Goal: Task Accomplishment & Management: Manage account settings

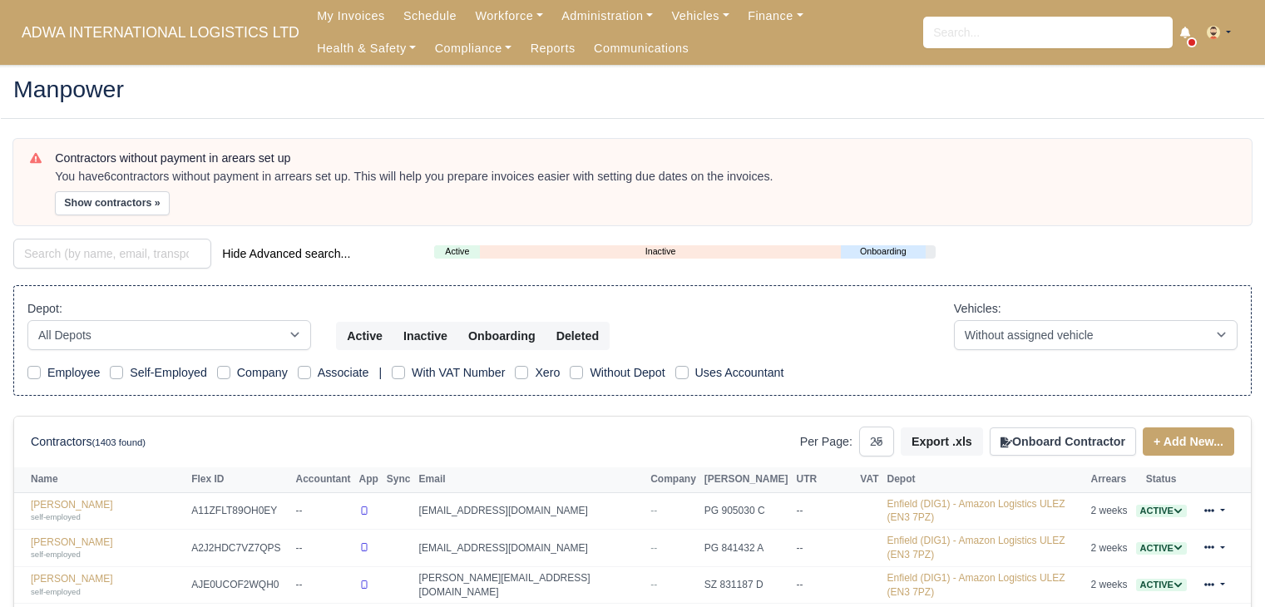
select select "25"
click at [754, 17] on link "Finance" at bounding box center [775, 16] width 74 height 32
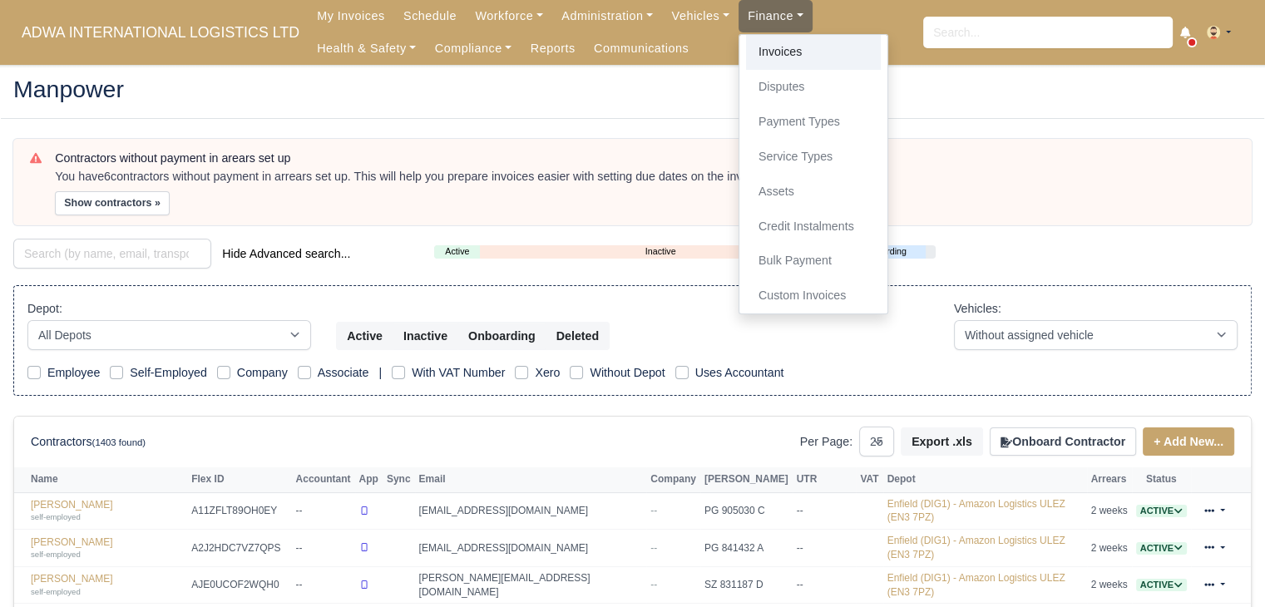
click at [757, 44] on link "Invoices" at bounding box center [813, 52] width 135 height 35
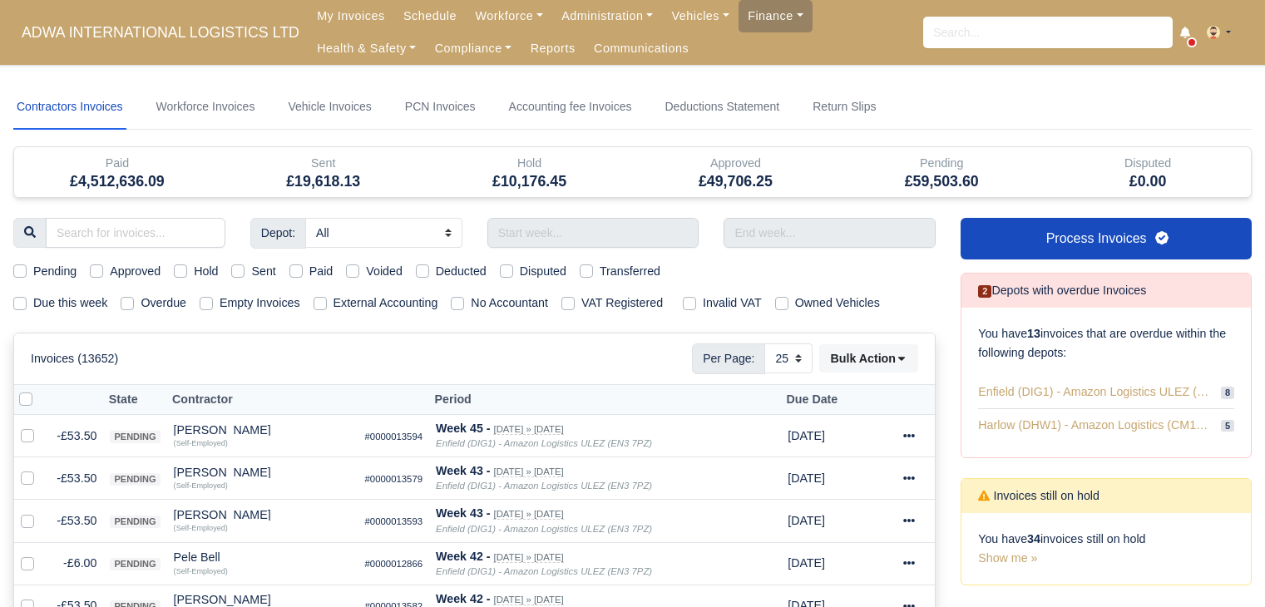
select select "25"
click at [603, 236] on input "text" at bounding box center [593, 233] width 212 height 30
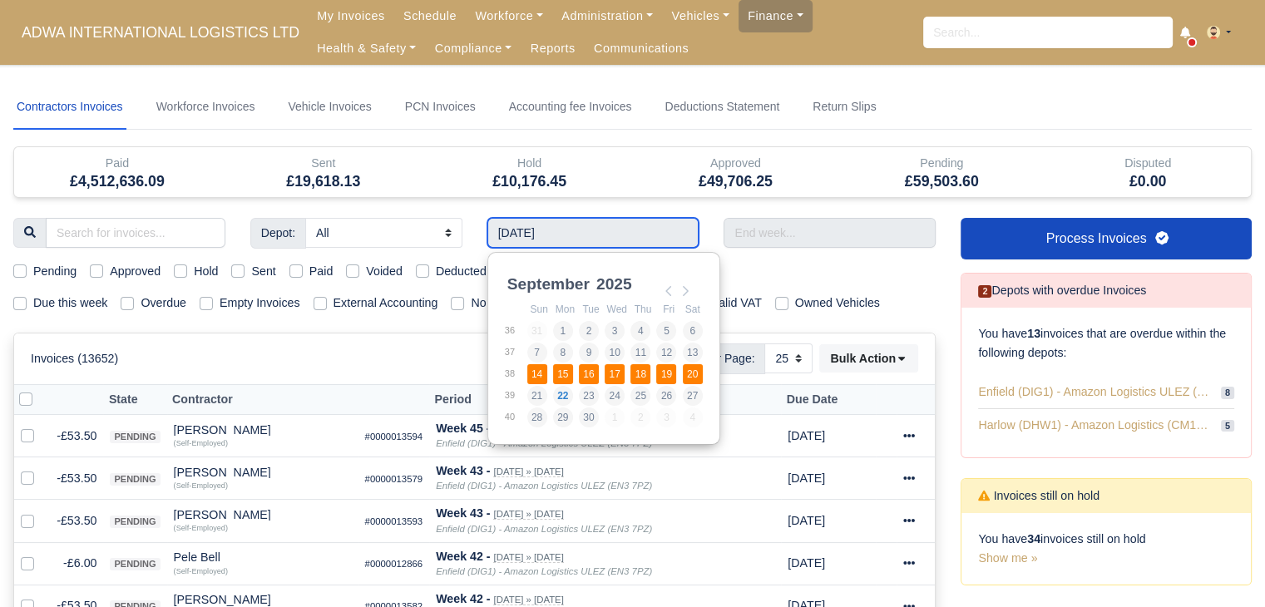
type input "14/09/2025 - 20/09/2025"
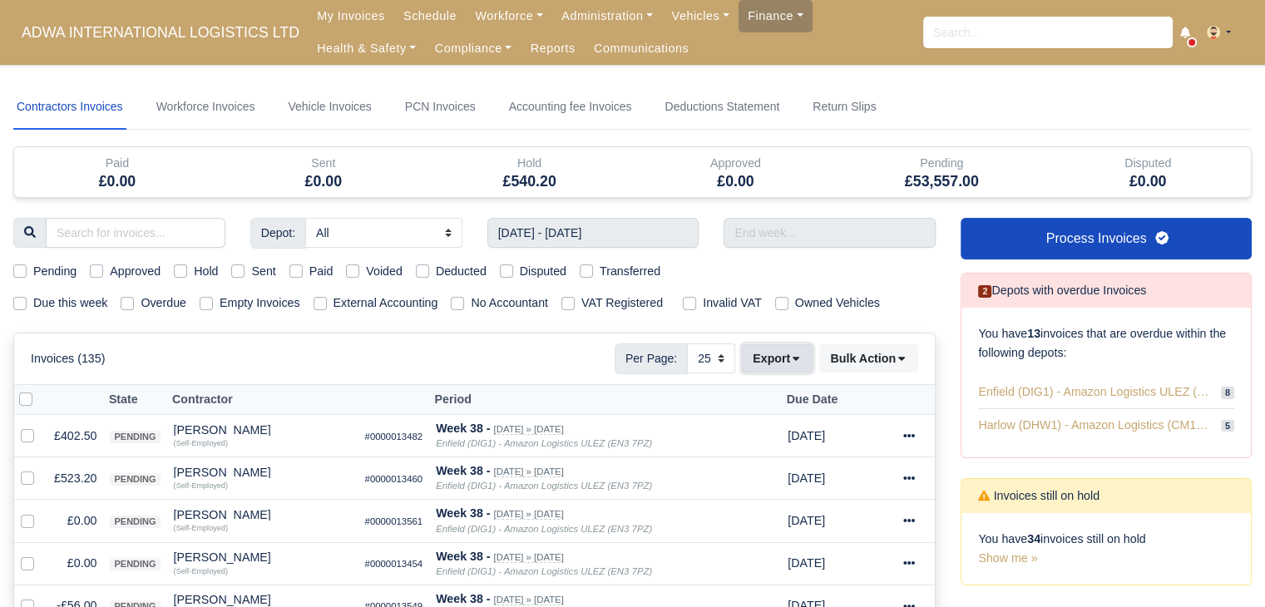
click at [803, 347] on button "Export" at bounding box center [777, 358] width 71 height 28
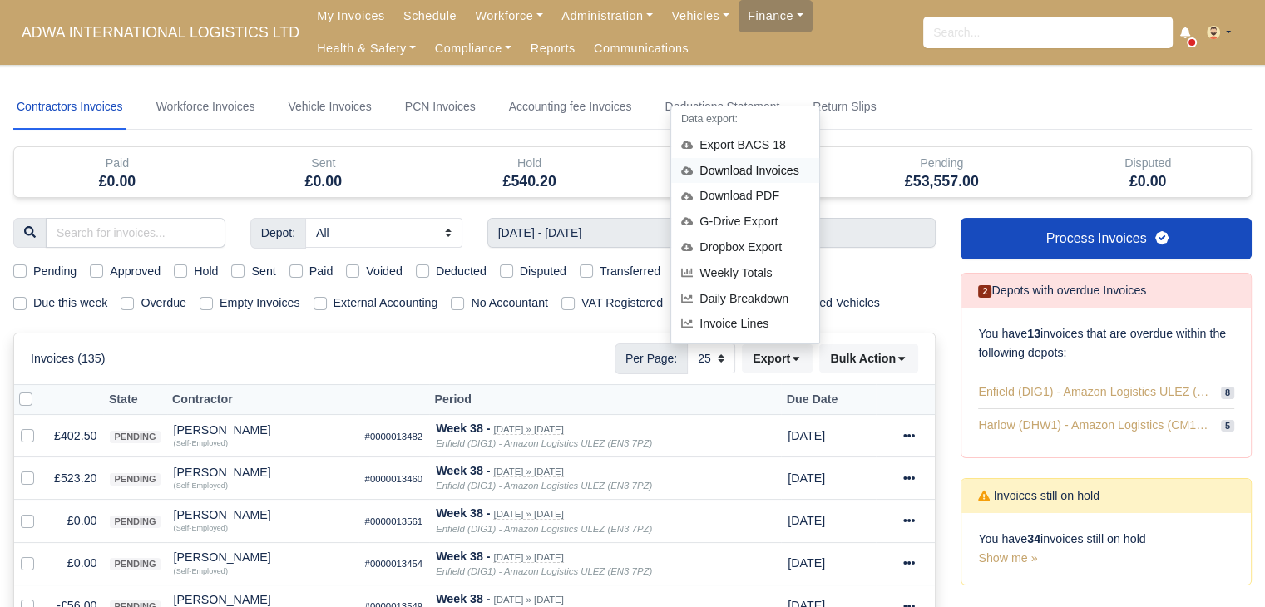
click at [747, 173] on div "Download Invoices" at bounding box center [745, 171] width 148 height 26
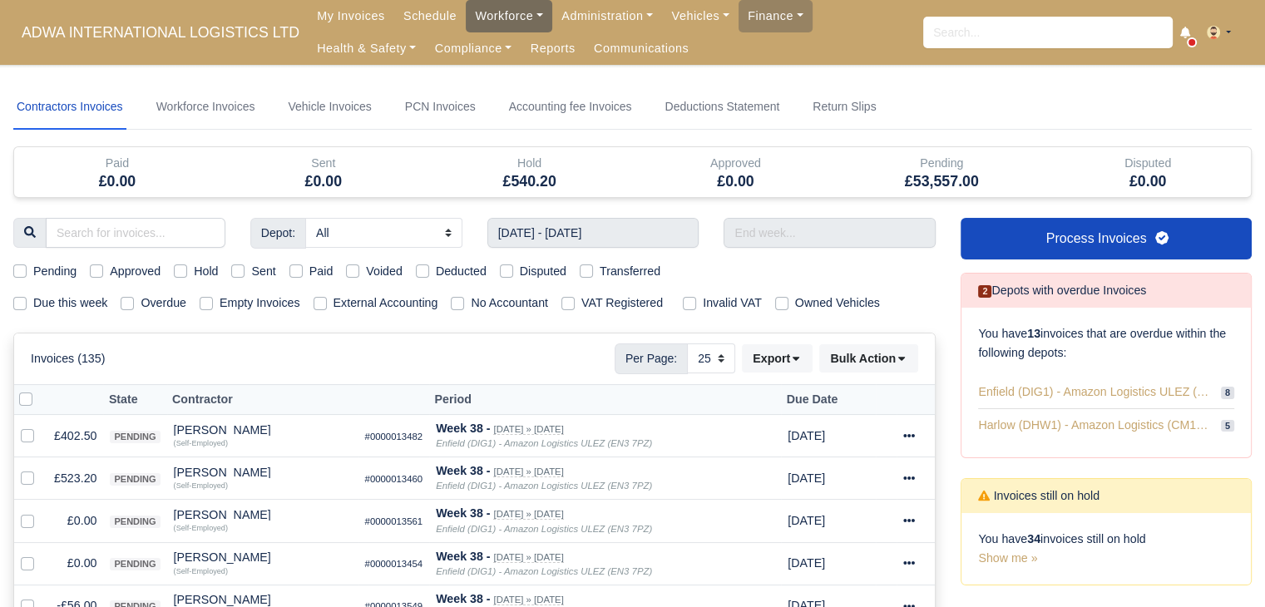
click at [487, 19] on link "Workforce" at bounding box center [509, 16] width 86 height 32
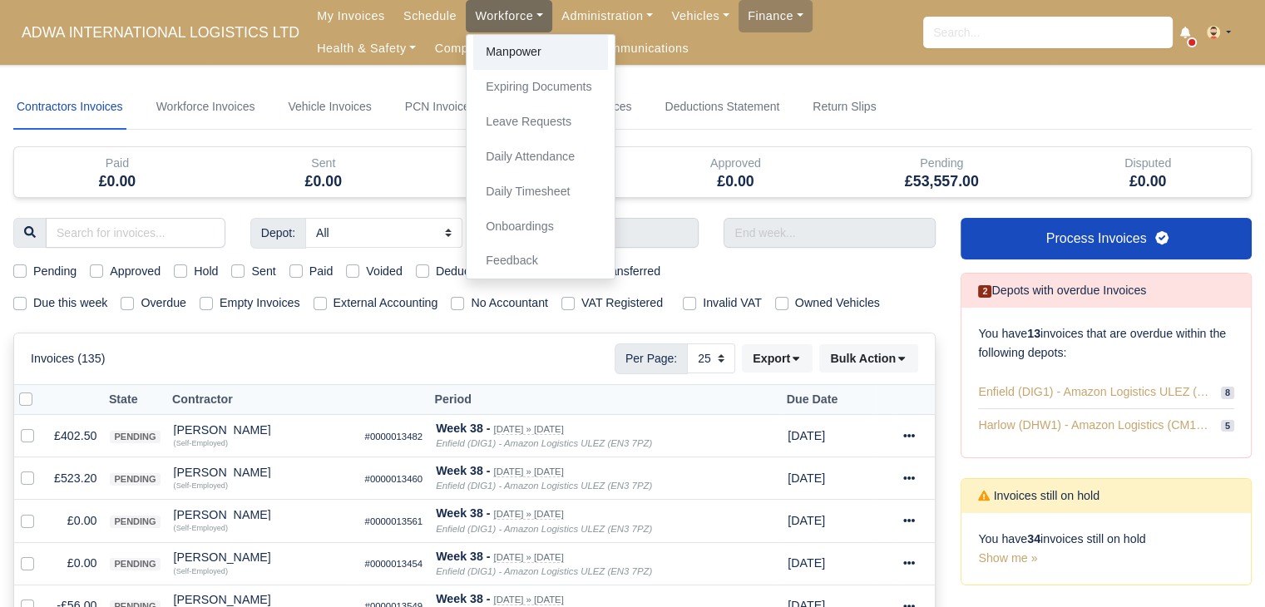
click at [479, 43] on link "Manpower" at bounding box center [540, 52] width 135 height 35
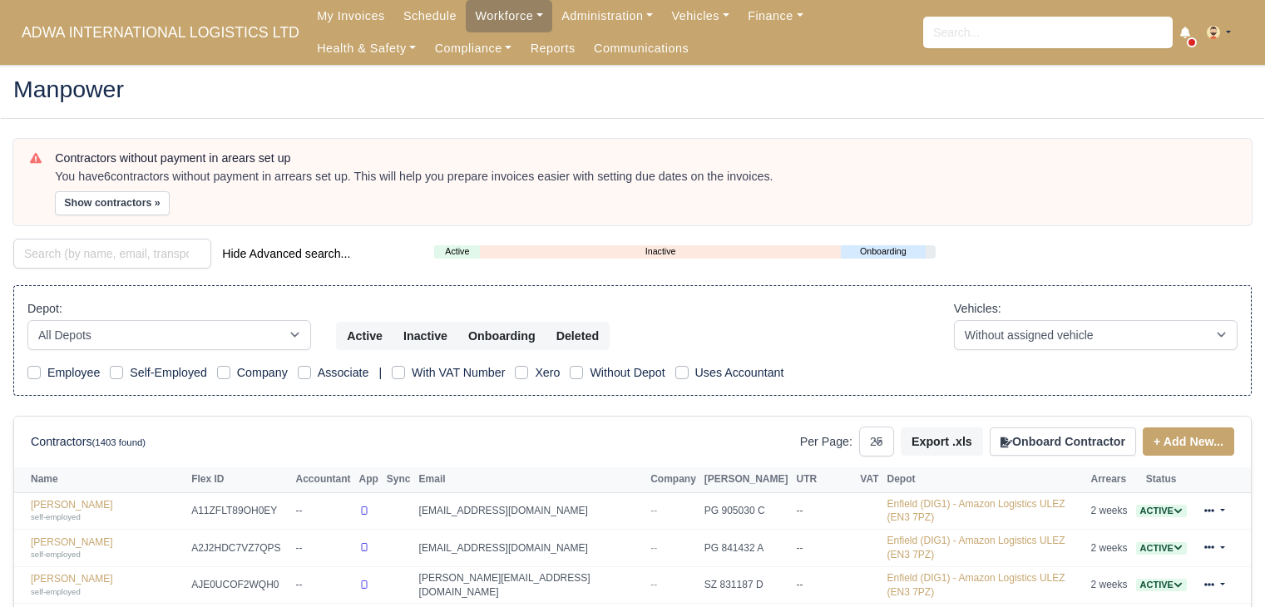
select select "25"
click at [77, 247] on input "search" at bounding box center [112, 254] width 198 height 30
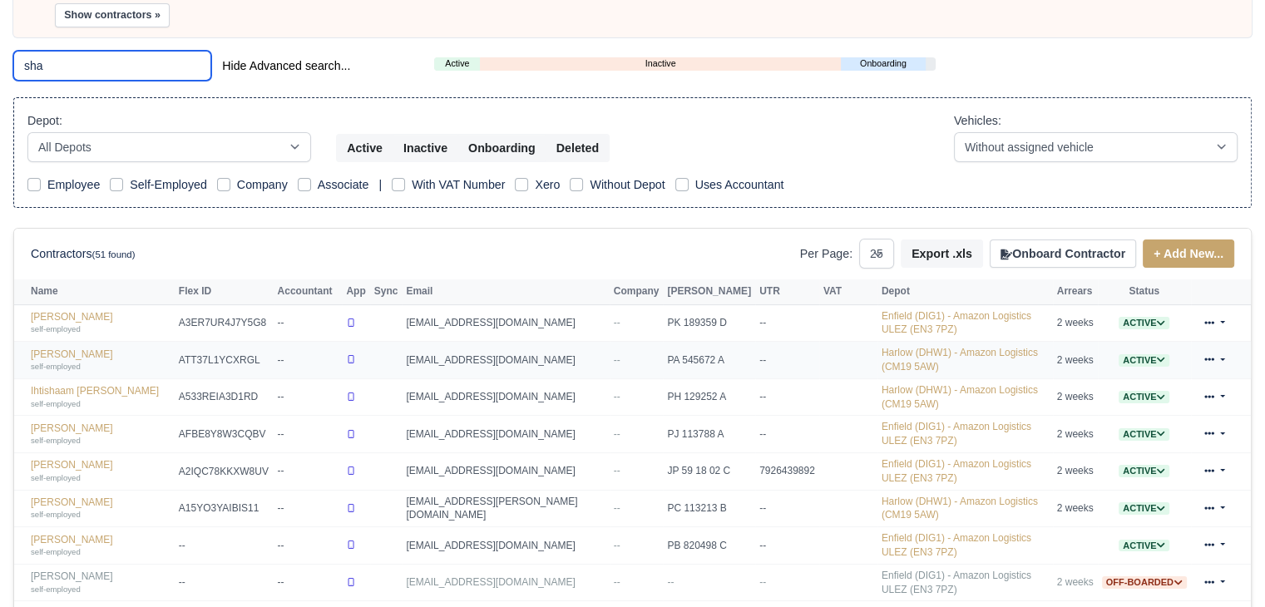
scroll to position [206, 0]
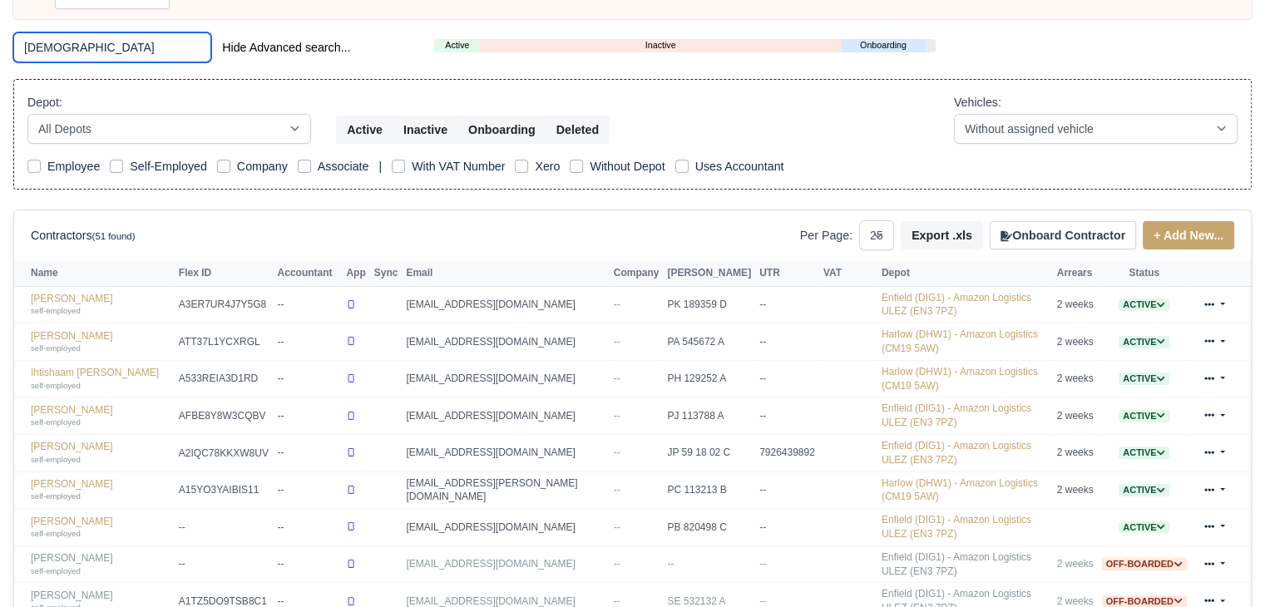
scroll to position [29, 0]
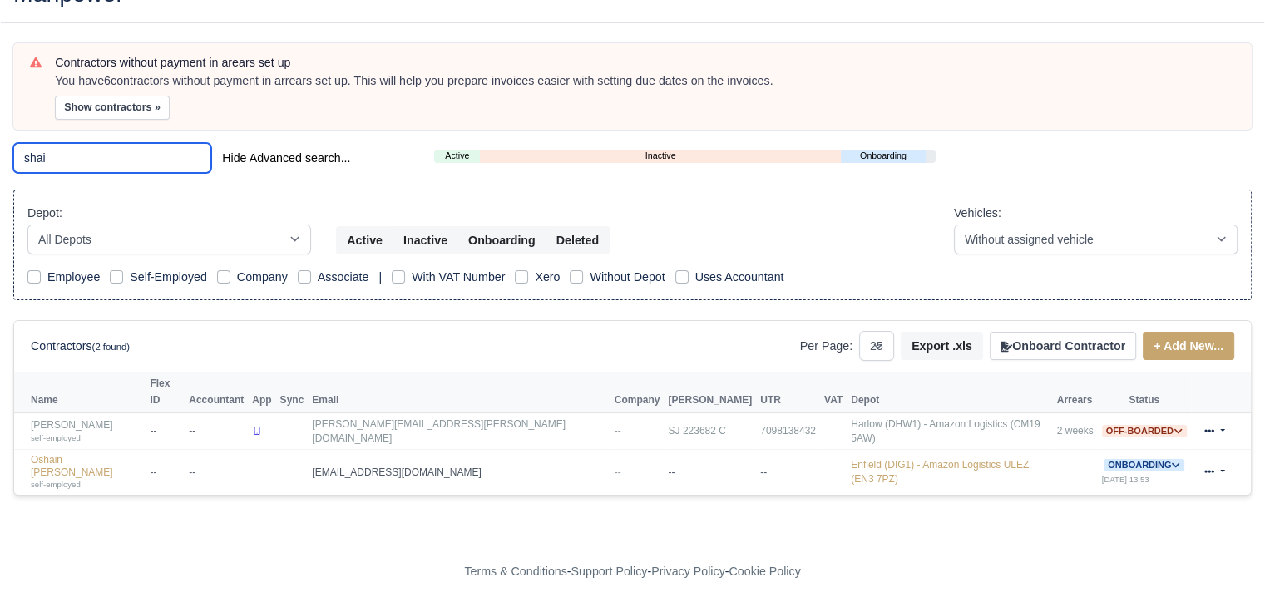
scroll to position [67, 0]
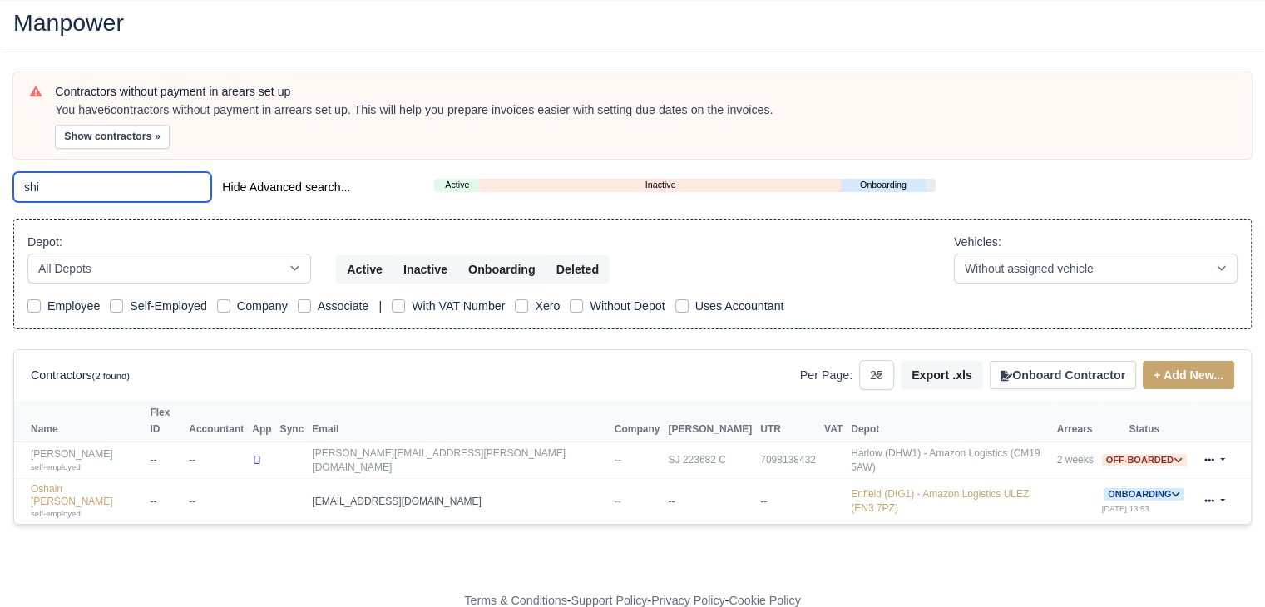
scroll to position [206, 0]
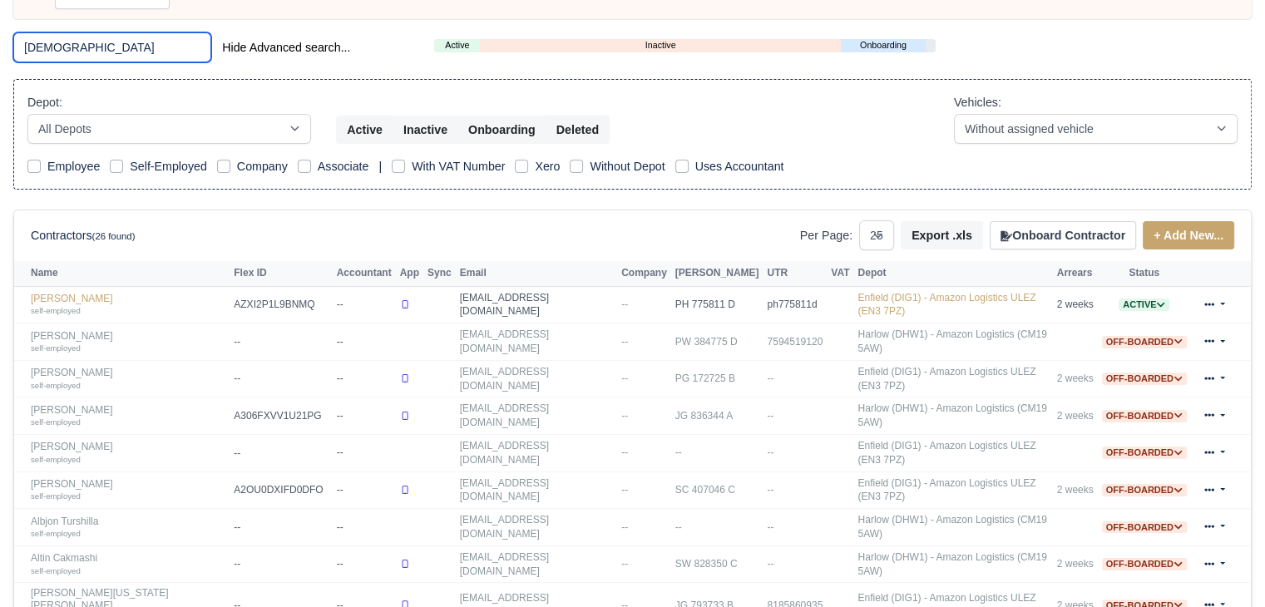
scroll to position [29, 0]
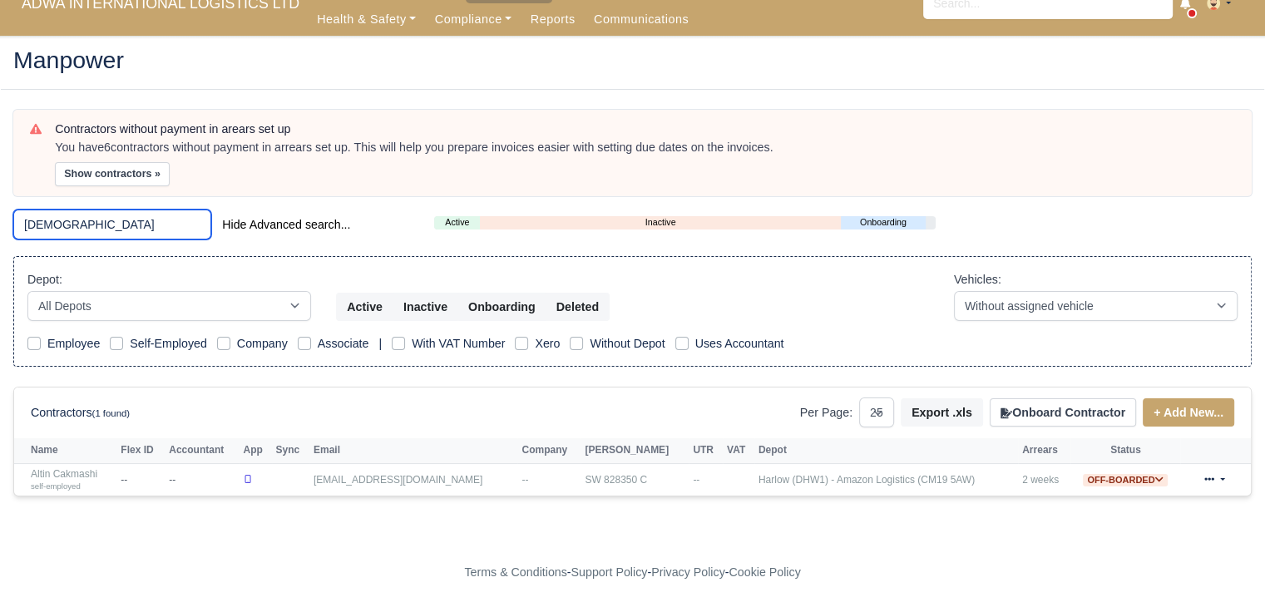
click at [81, 217] on input "shia" at bounding box center [112, 225] width 198 height 30
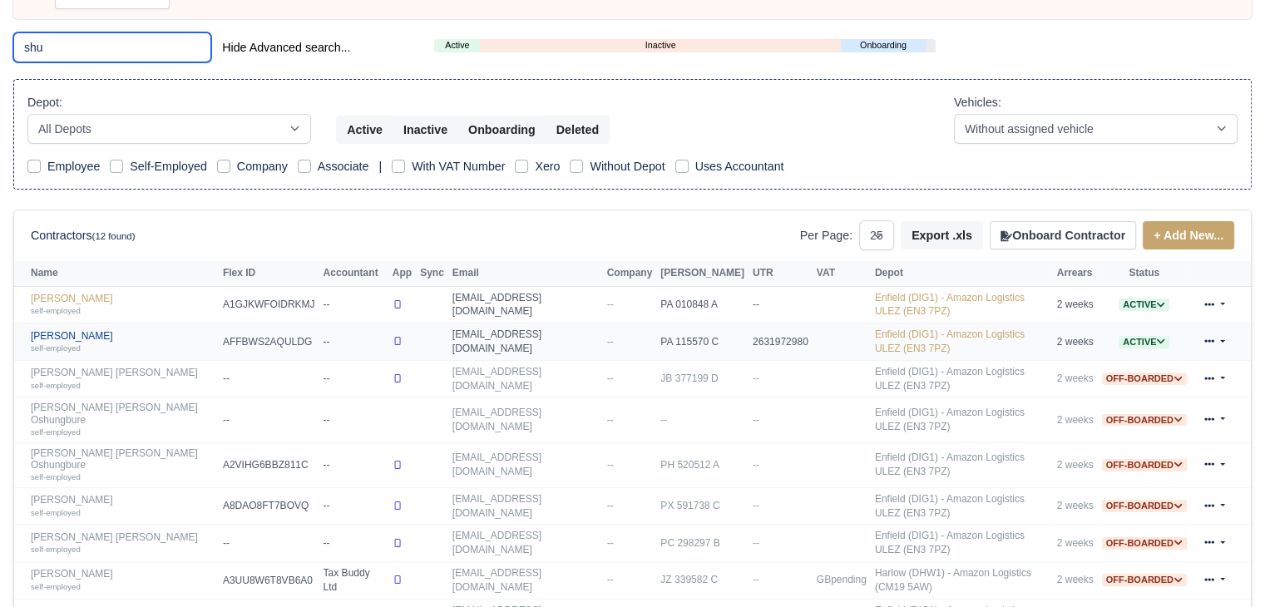
type input "shu"
click at [73, 342] on div "self-employed" at bounding box center [123, 348] width 184 height 12
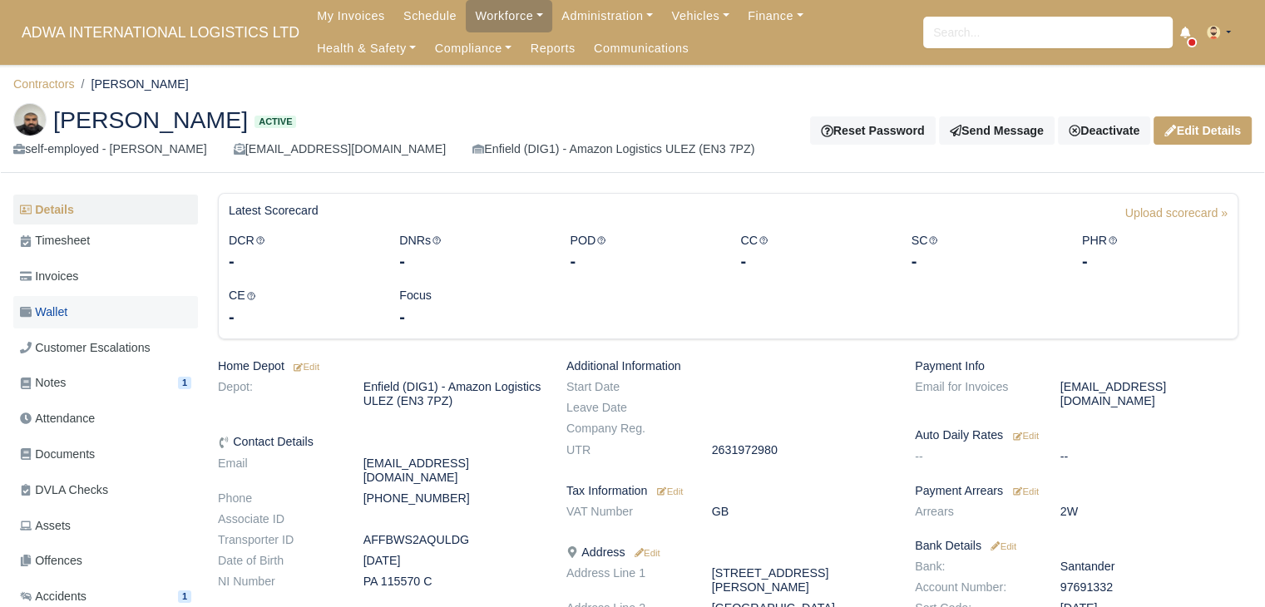
click at [86, 310] on link "Wallet" at bounding box center [105, 312] width 185 height 32
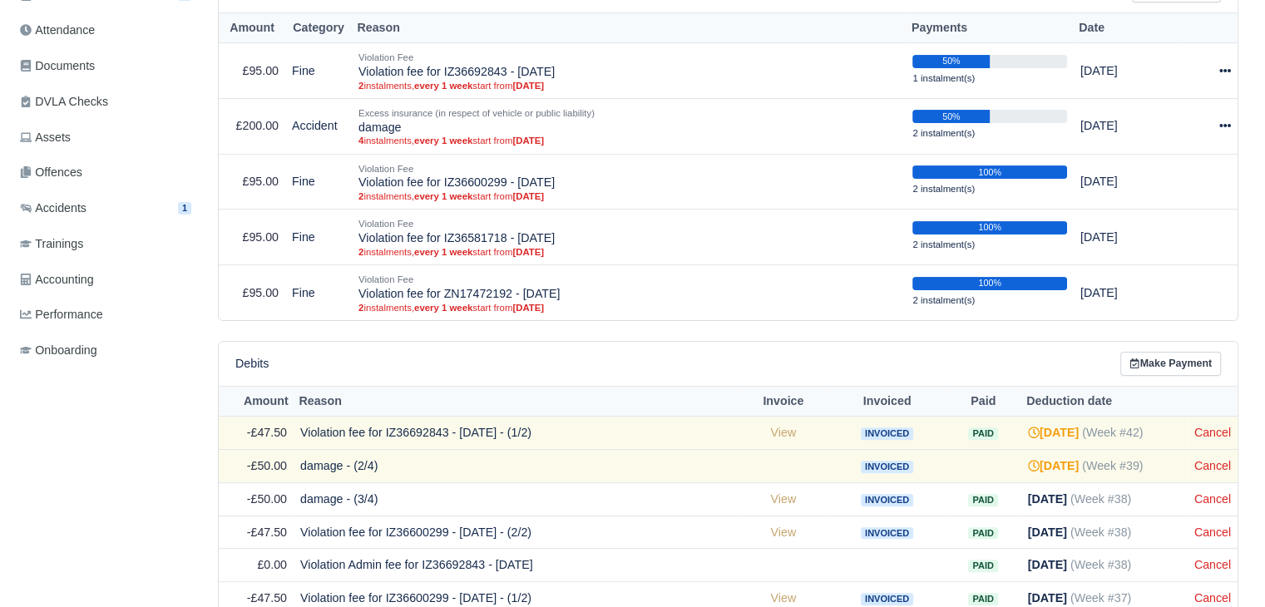
scroll to position [695, 0]
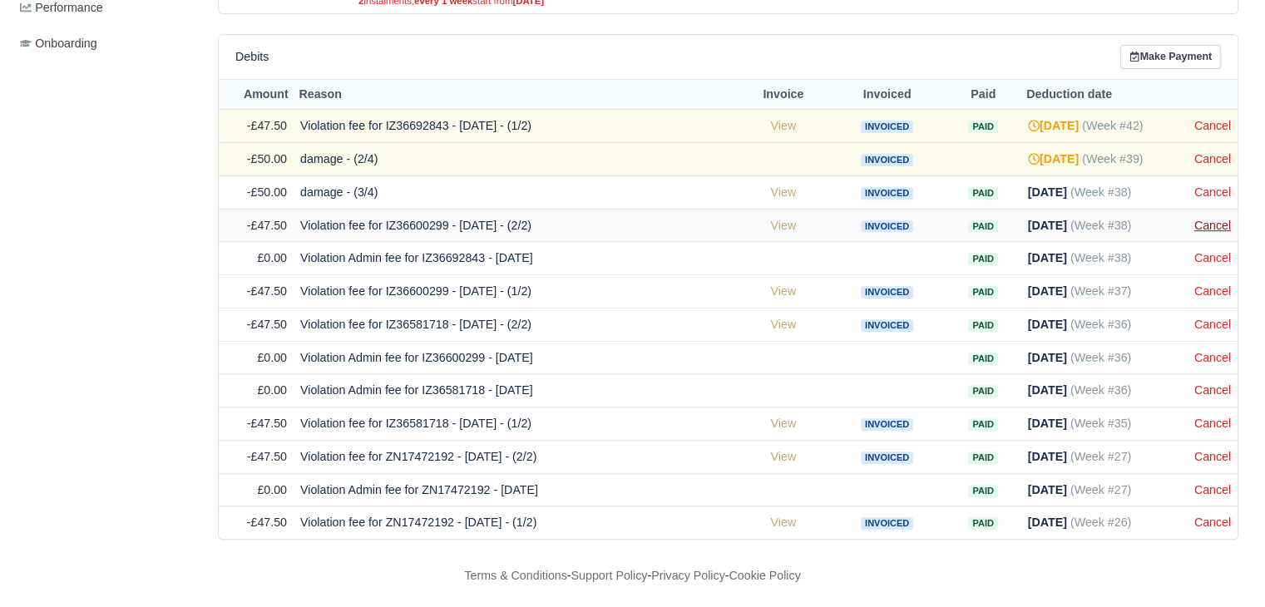
click at [1207, 221] on link "Cancel" at bounding box center [1212, 225] width 37 height 13
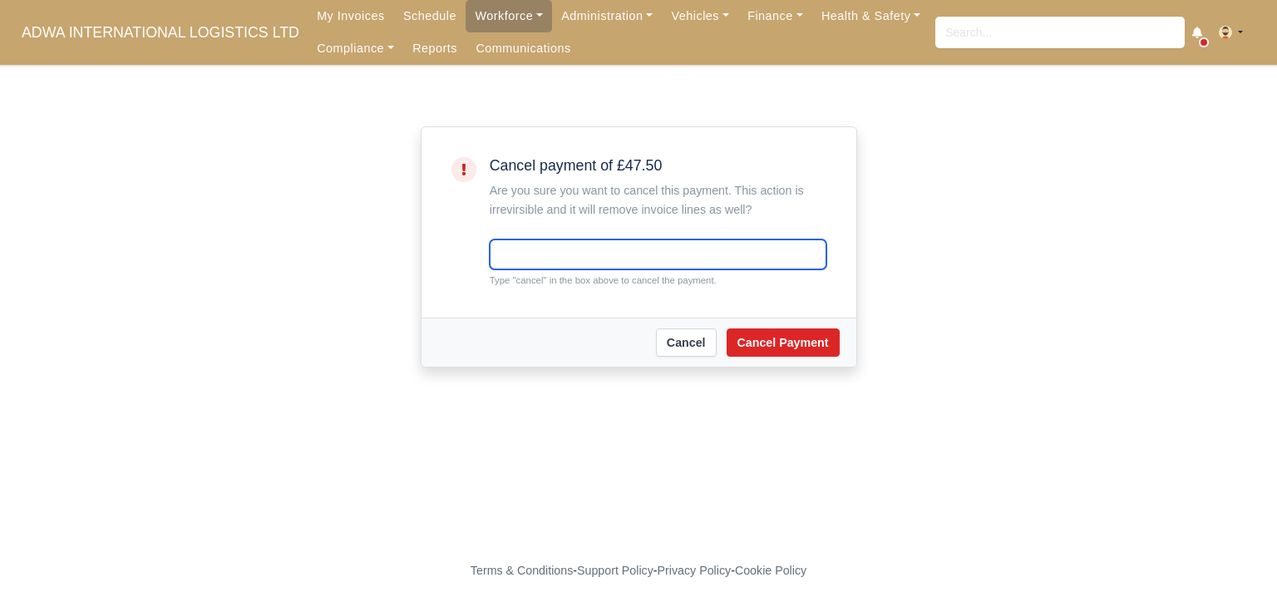
click at [532, 244] on input "text" at bounding box center [658, 254] width 337 height 30
type input "cancel"
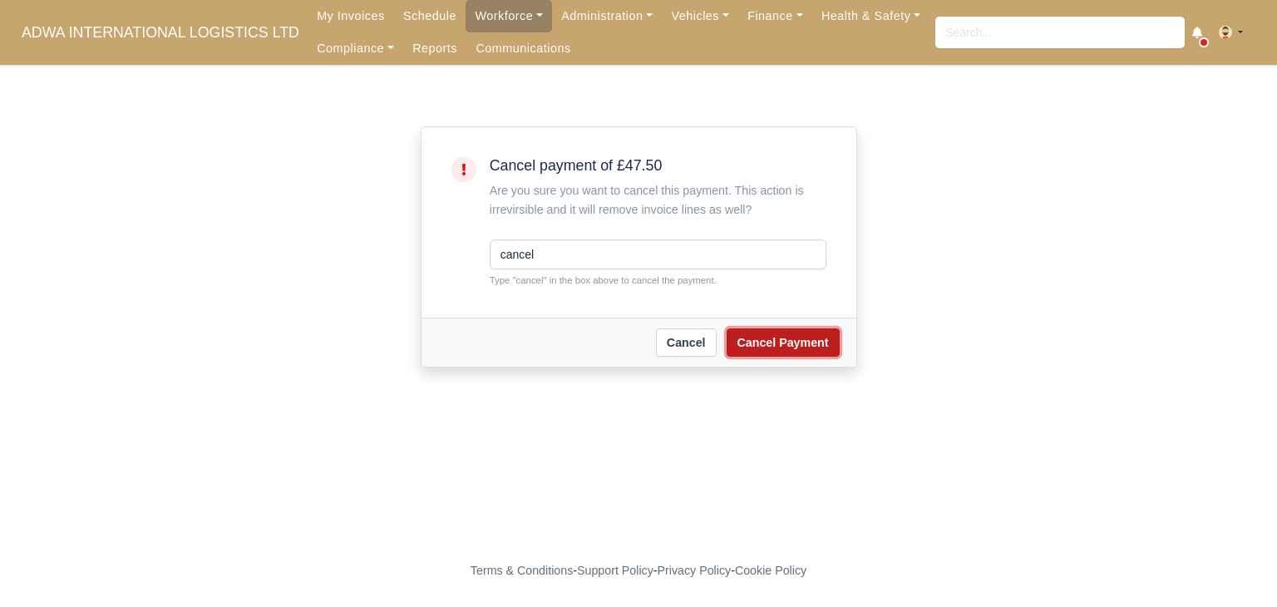
click at [747, 340] on button "Cancel Payment" at bounding box center [783, 342] width 113 height 28
